Goal: Navigation & Orientation: Find specific page/section

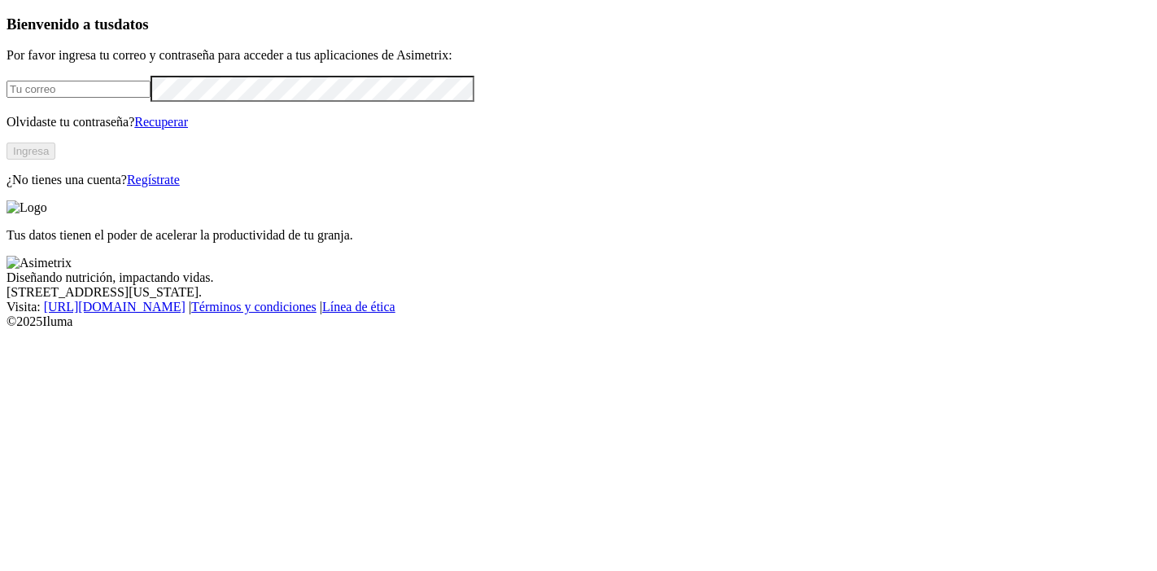
click at [151, 98] on input "email" at bounding box center [79, 89] width 144 height 17
type input "damian.garcia@asimetrix.co"
click at [55, 160] on button "Ingresa" at bounding box center [31, 150] width 49 height 17
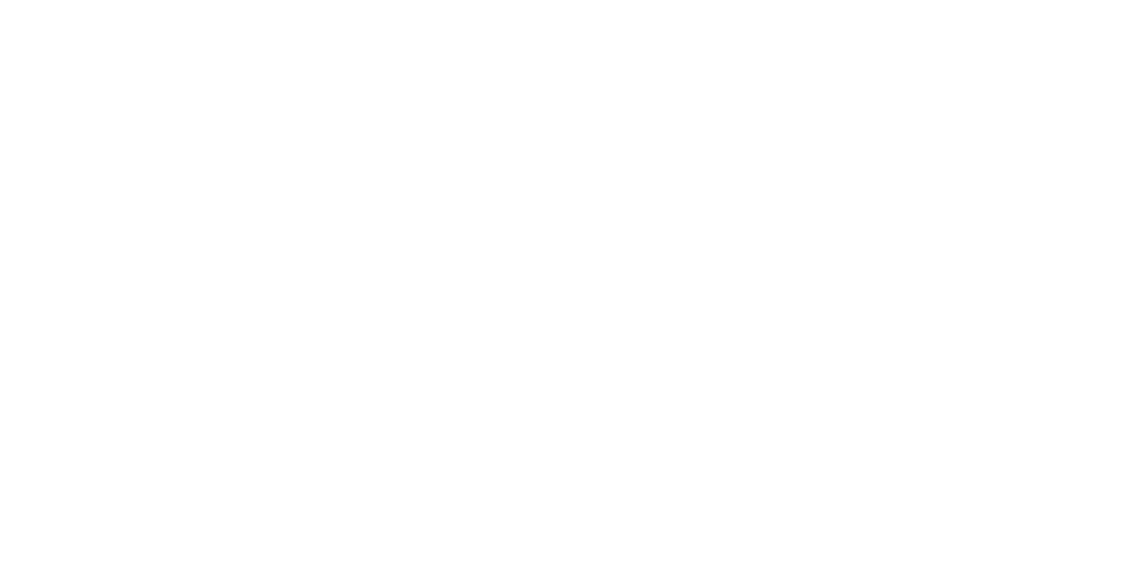
scroll to position [181, 0]
